Goal: Task Accomplishment & Management: Manage account settings

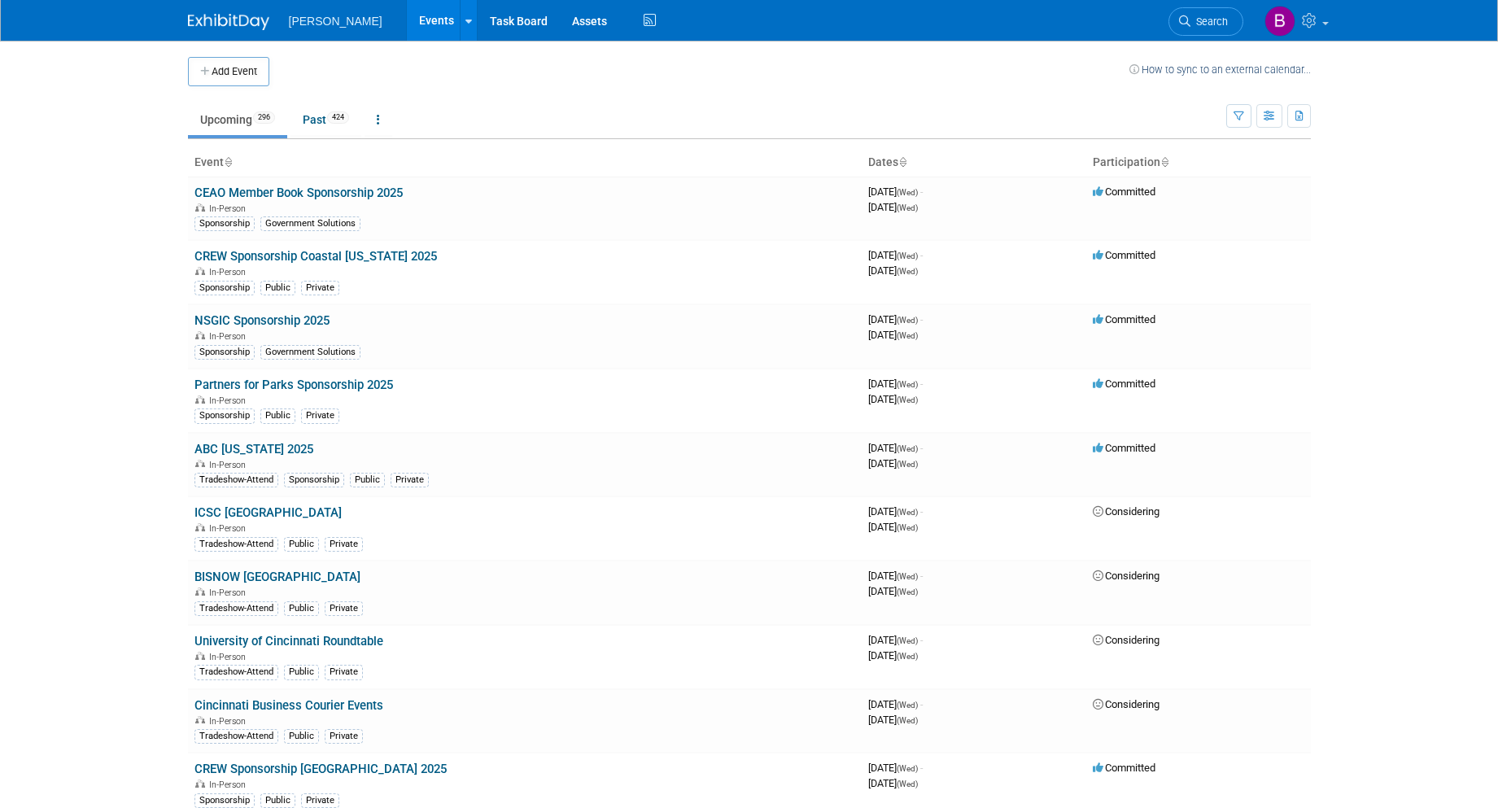
click at [1240, 118] on icon "button" at bounding box center [1239, 116] width 11 height 11
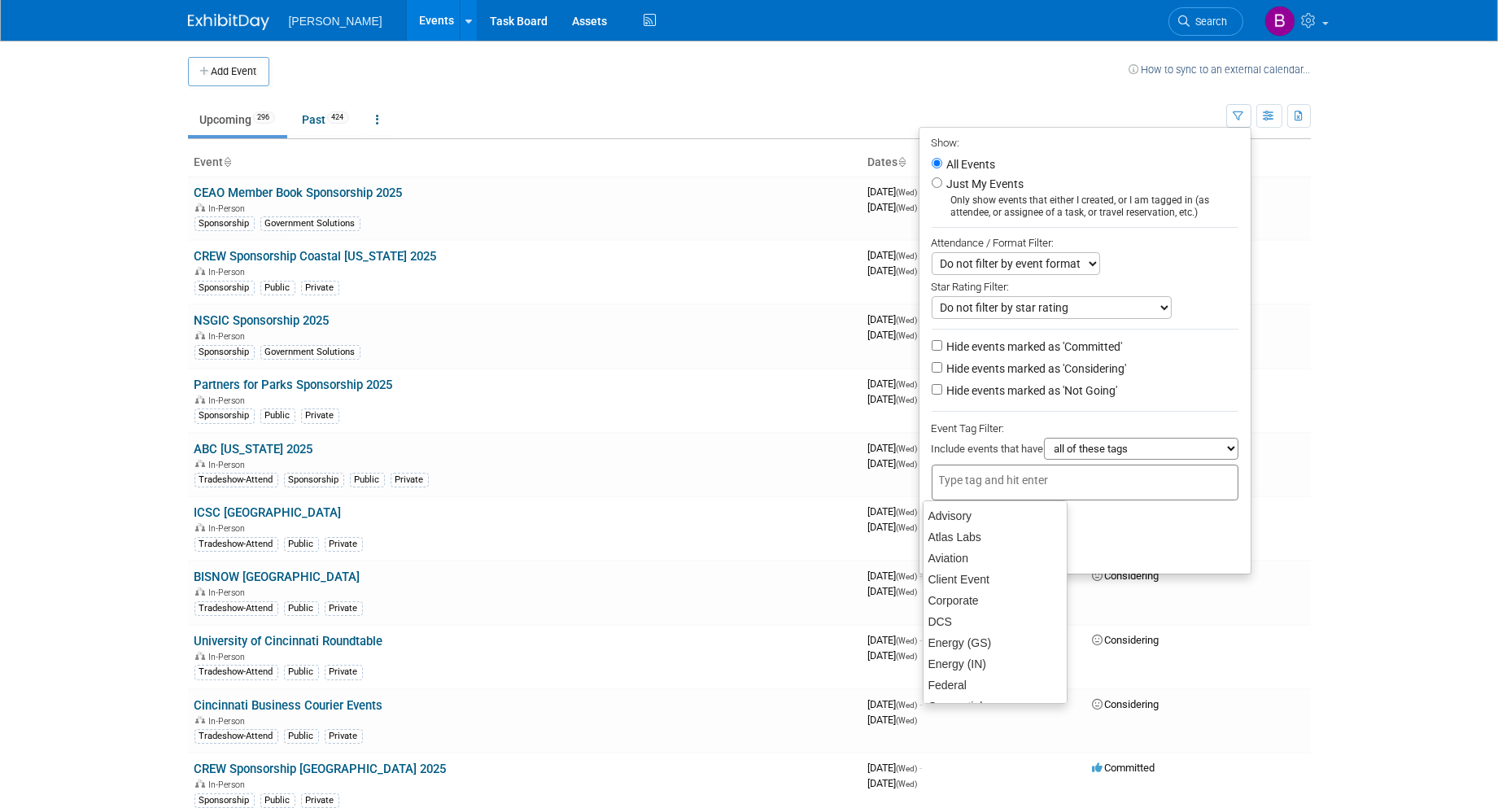
drag, startPoint x: 1064, startPoint y: 464, endPoint x: 1045, endPoint y: 448, distance: 24.3
click at [1046, 448] on ul "Show: All Events Just My Events Only show events that either I created, or I am…" at bounding box center [1085, 351] width 333 height 448
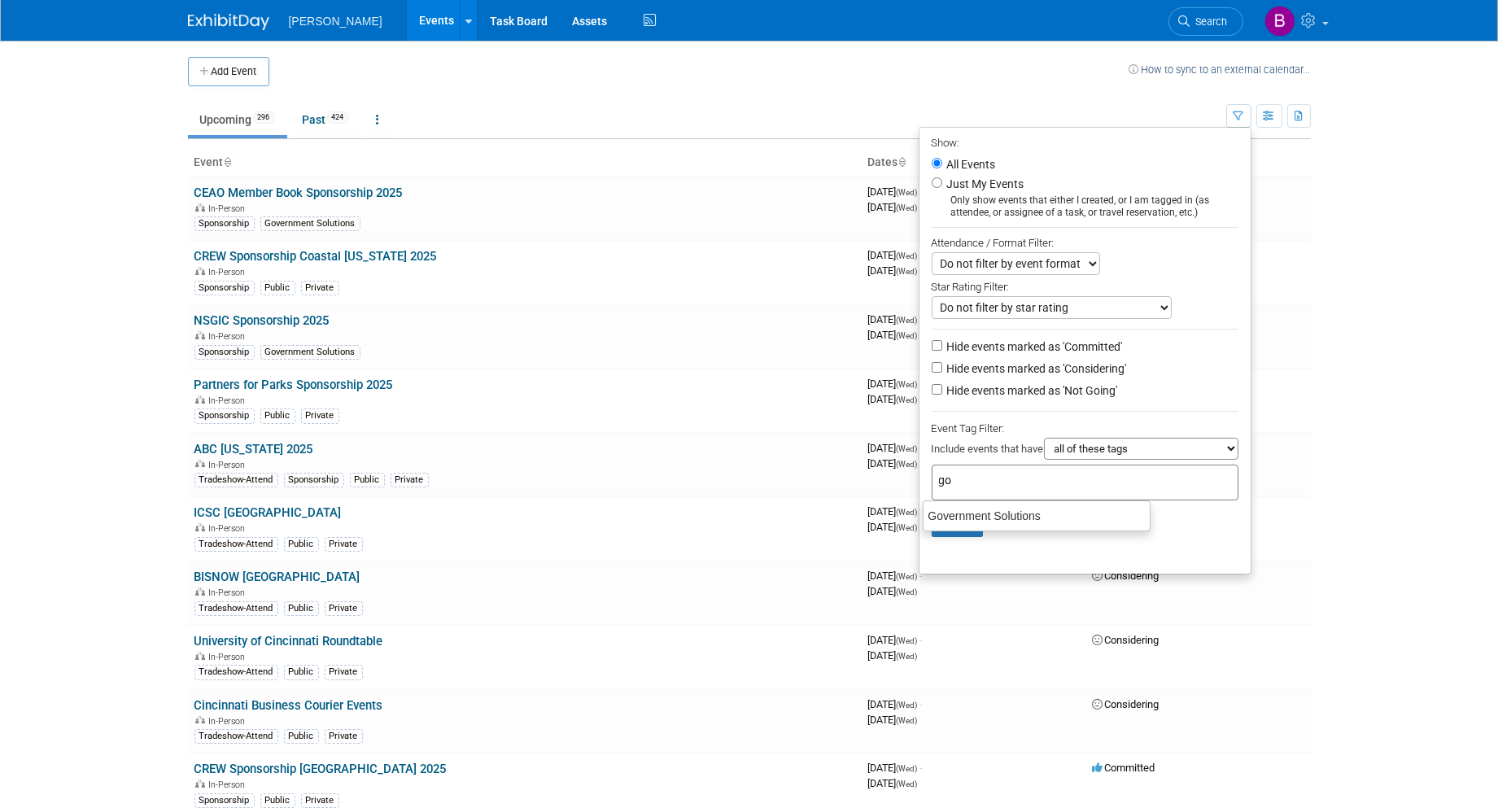
type input "gov"
click at [969, 521] on div "Government Solutions" at bounding box center [1037, 516] width 228 height 23
type input "Government Solutions"
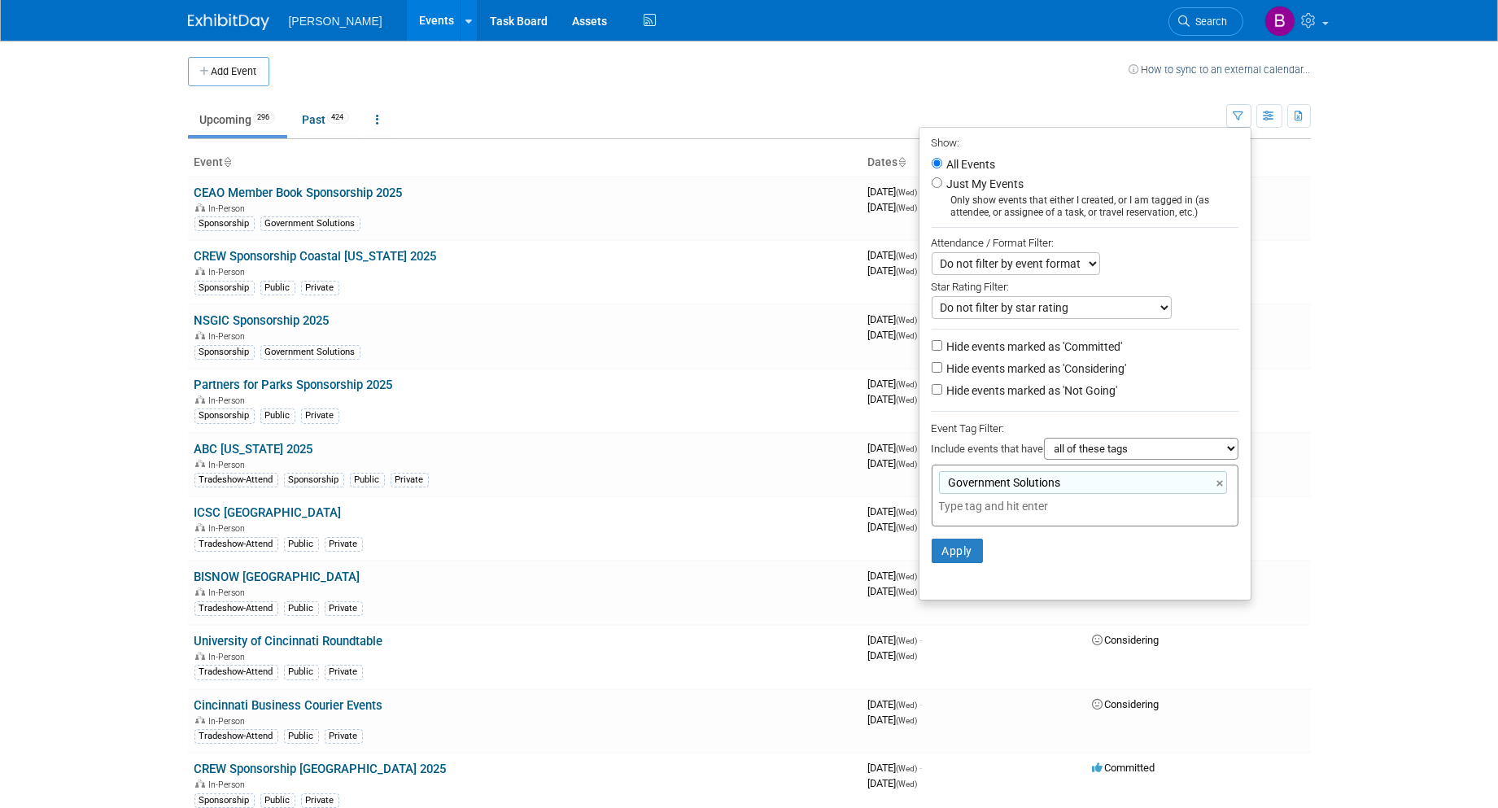
drag, startPoint x: 1064, startPoint y: 366, endPoint x: 1059, endPoint y: 386, distance: 20.1
click at [1064, 369] on label "Hide events marked as 'Considering'" at bounding box center [1035, 368] width 183 height 16
click at [942, 369] on input "Hide events marked as 'Considering'" at bounding box center [937, 367] width 11 height 11
checkbox input "true"
click at [1053, 393] on label "Hide events marked as 'Not Going'" at bounding box center [1031, 390] width 174 height 16
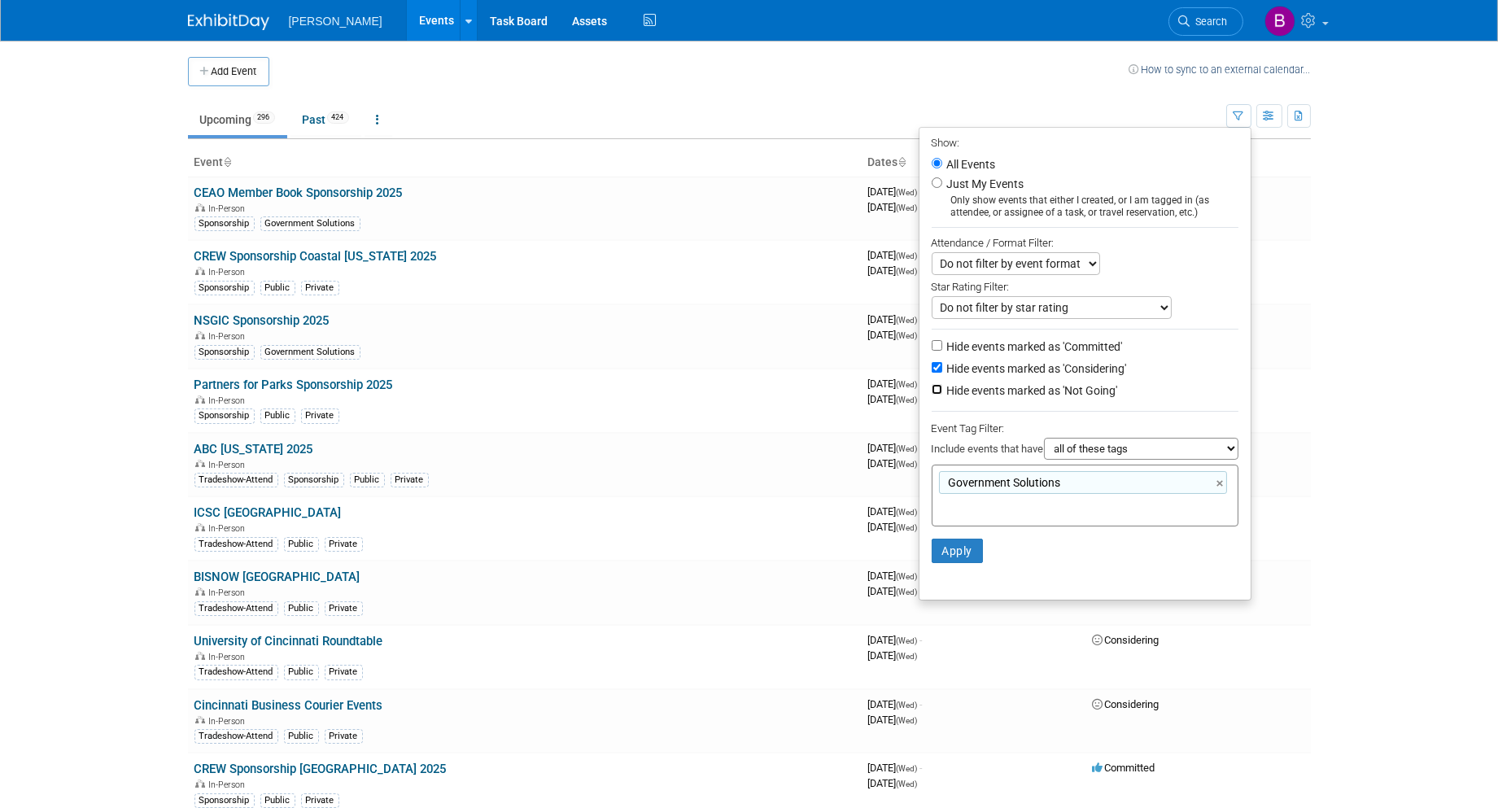
click at [942, 393] on input "Hide events marked as 'Not Going'" at bounding box center [937, 389] width 11 height 11
checkbox input "true"
click at [969, 539] on button "Apply" at bounding box center [958, 551] width 52 height 24
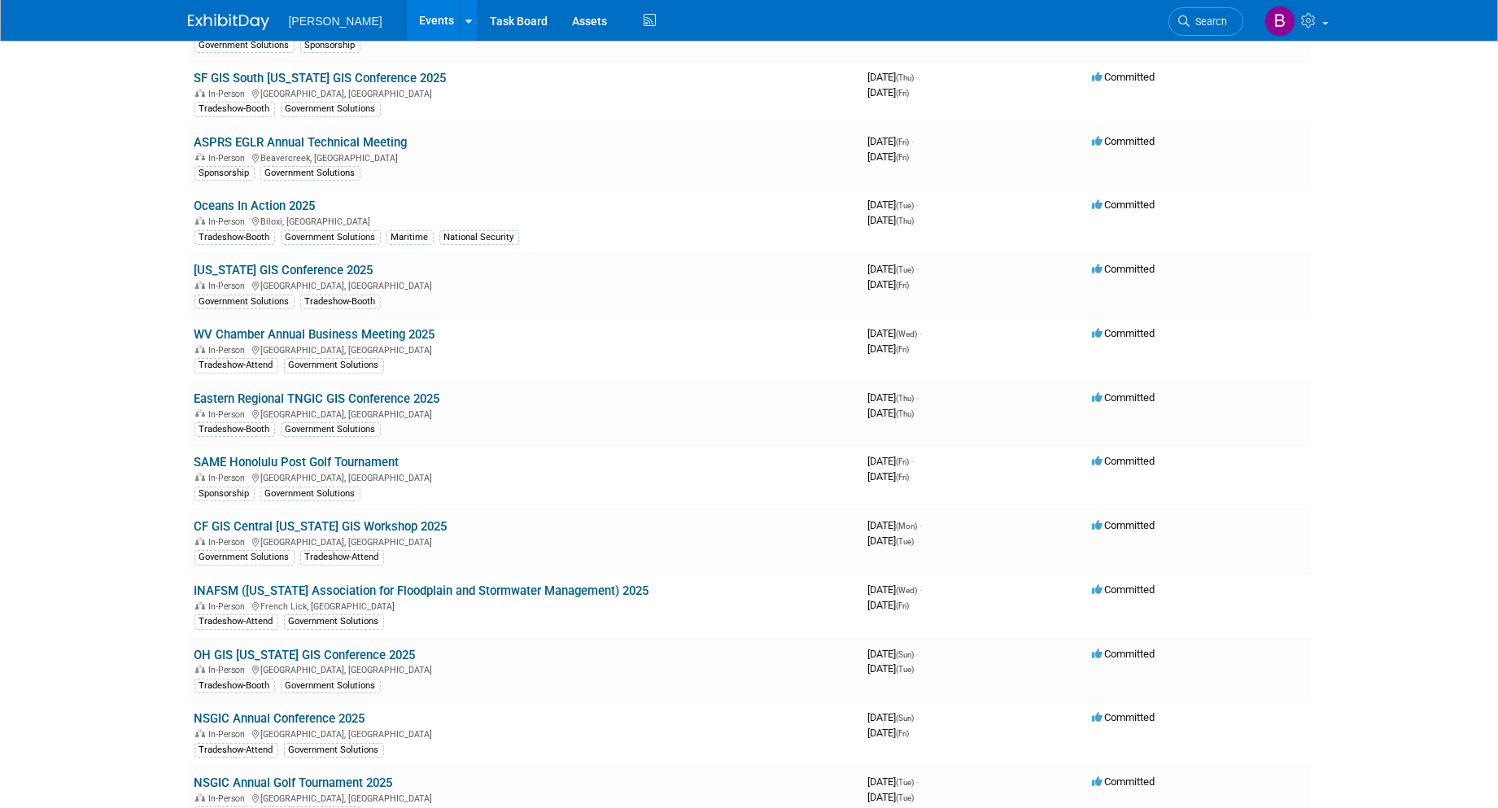
scroll to position [317, 0]
